Goal: Task Accomplishment & Management: Manage account settings

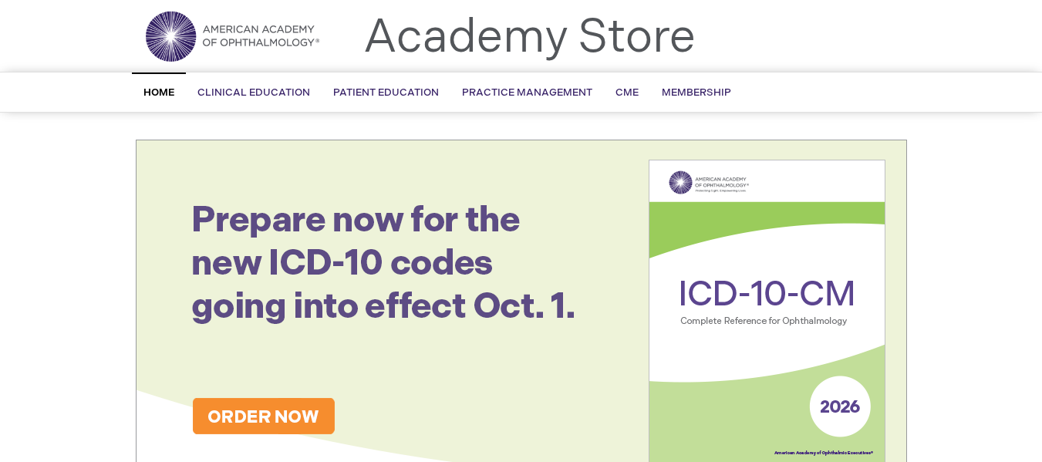
scroll to position [77, 0]
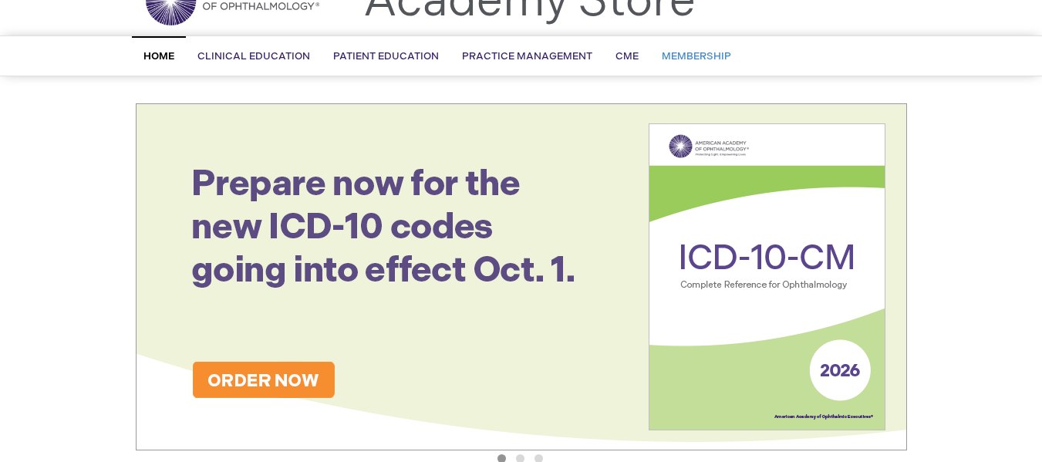
click at [700, 52] on span "Membership" at bounding box center [696, 56] width 69 height 12
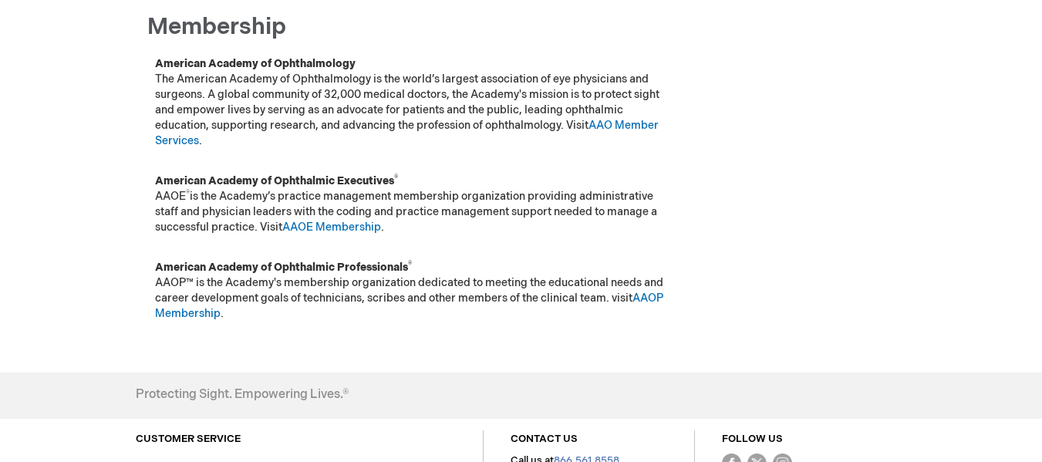
scroll to position [62, 0]
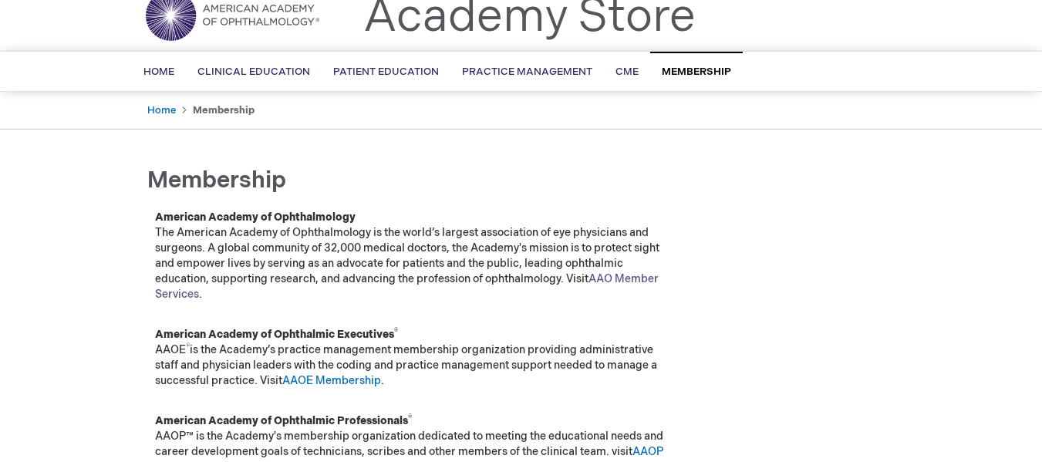
click at [629, 278] on link "AAO Member Services" at bounding box center [407, 286] width 504 height 29
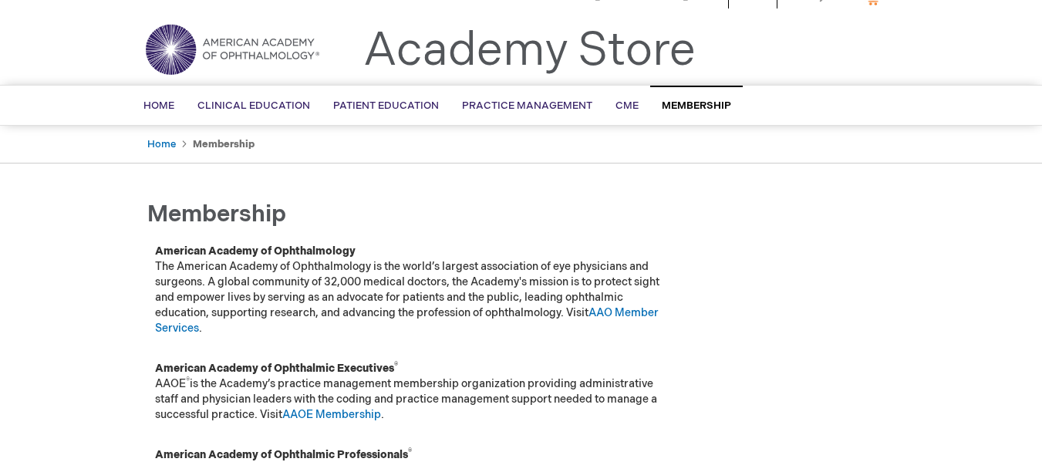
scroll to position [0, 0]
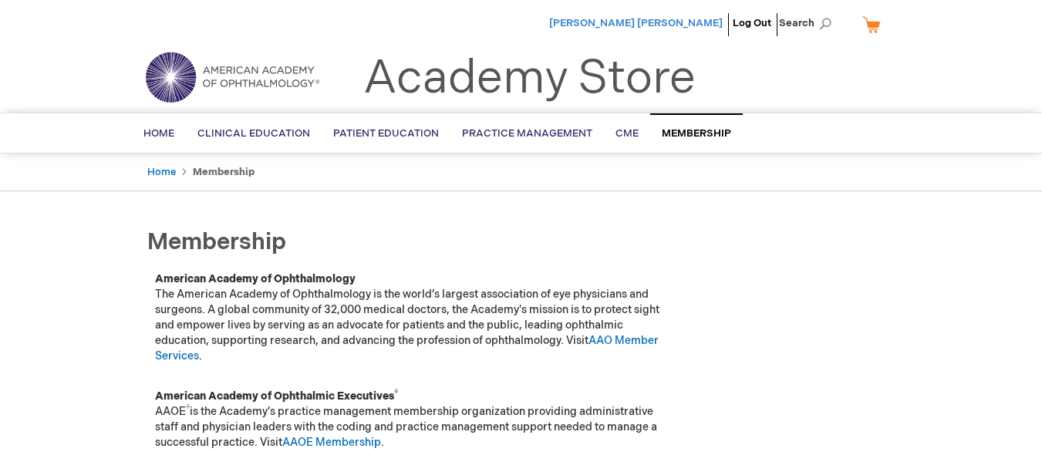
click at [681, 27] on span "[PERSON_NAME] [PERSON_NAME]" at bounding box center [636, 23] width 174 height 12
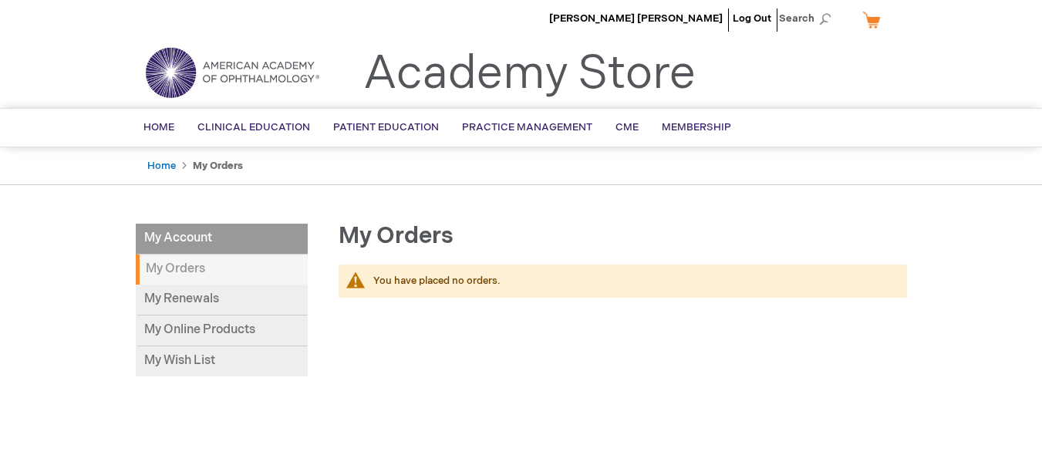
scroll to position [77, 0]
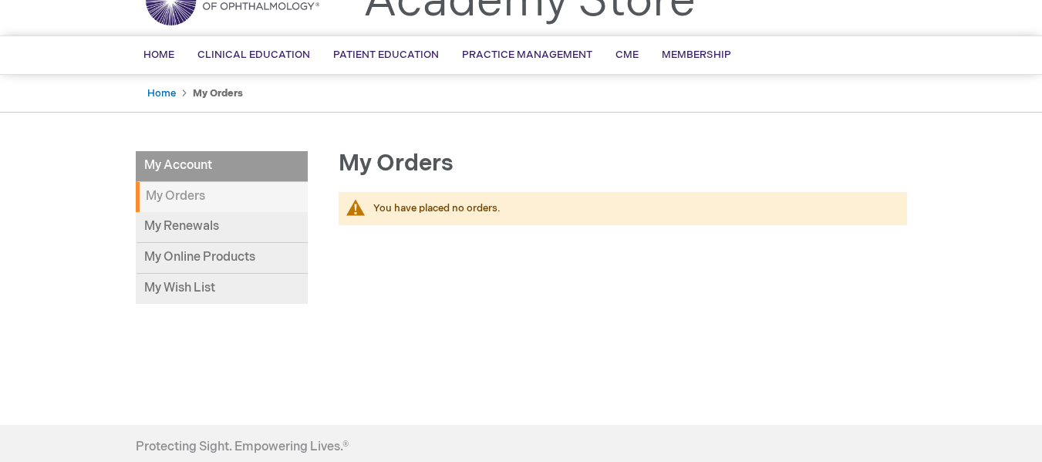
click at [238, 197] on strong "My Orders" at bounding box center [222, 197] width 172 height 30
click at [178, 198] on strong "My Orders" at bounding box center [222, 197] width 172 height 30
click at [184, 228] on link "My Renewals" at bounding box center [222, 227] width 172 height 31
click at [161, 89] on link "Home" at bounding box center [161, 93] width 29 height 12
